Goal: Browse casually: Explore the website without a specific task or goal

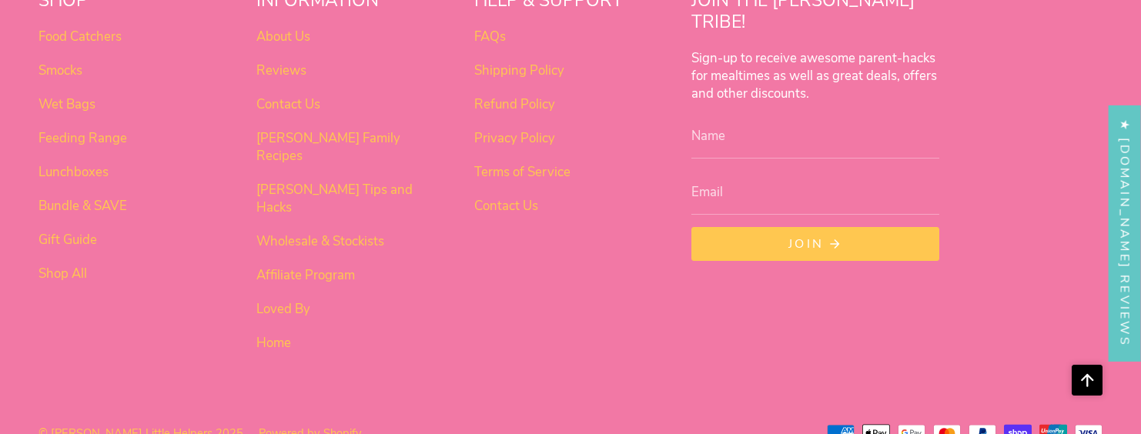
scroll to position [1114, 0]
